Goal: Find specific page/section: Find specific page/section

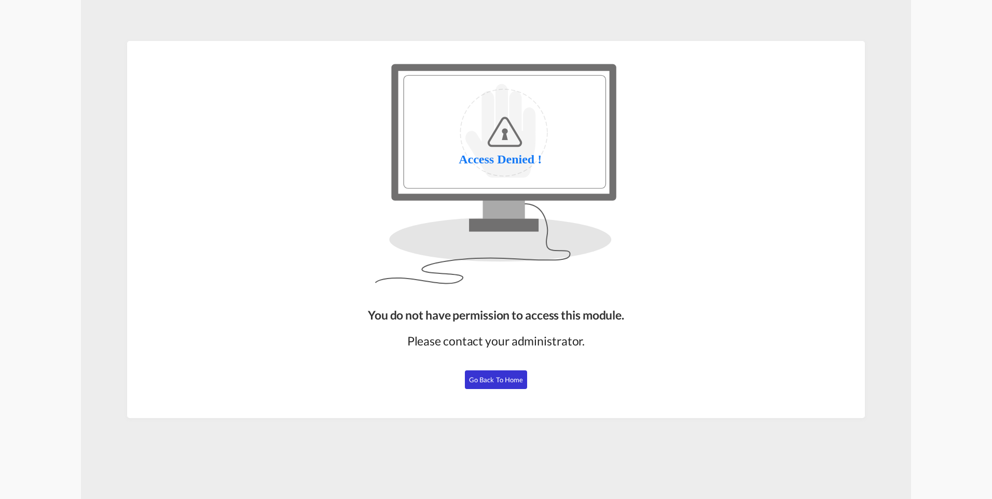
click at [506, 369] on div "You do not have permission to access this module. Please contact your administr…" at bounding box center [496, 359] width 265 height 112
click at [504, 379] on span "Go Back to Home" at bounding box center [496, 380] width 54 height 8
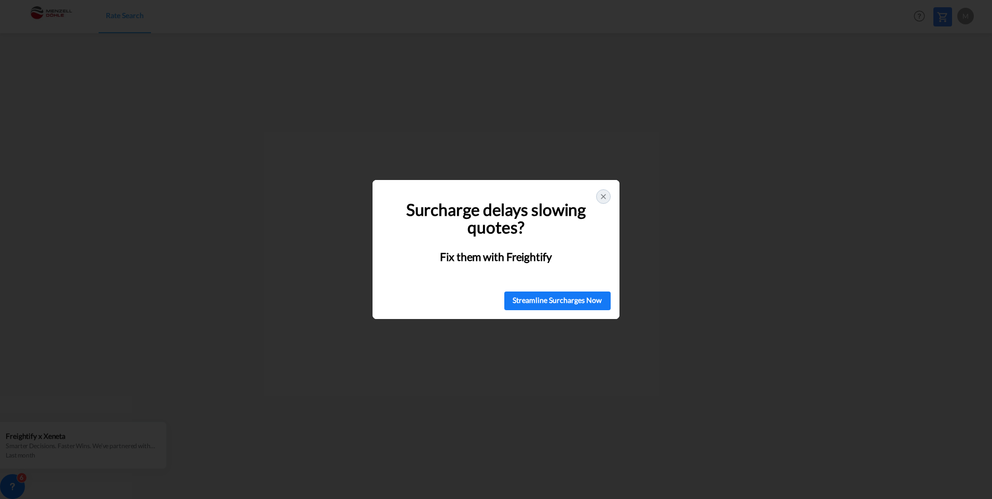
click at [597, 193] on div at bounding box center [603, 196] width 15 height 15
